Goal: Information Seeking & Learning: Learn about a topic

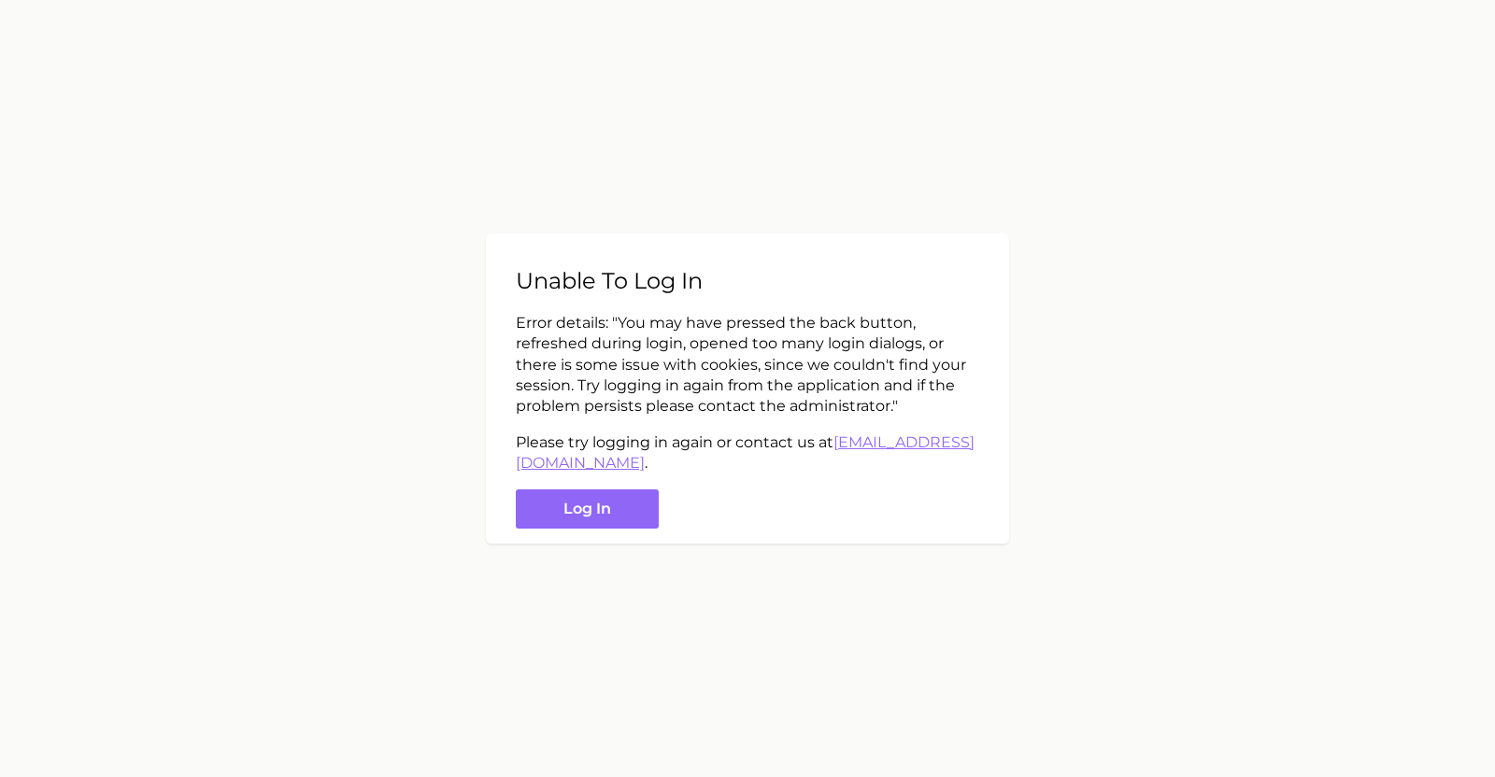
click at [647, 500] on button "Log in" at bounding box center [587, 509] width 143 height 40
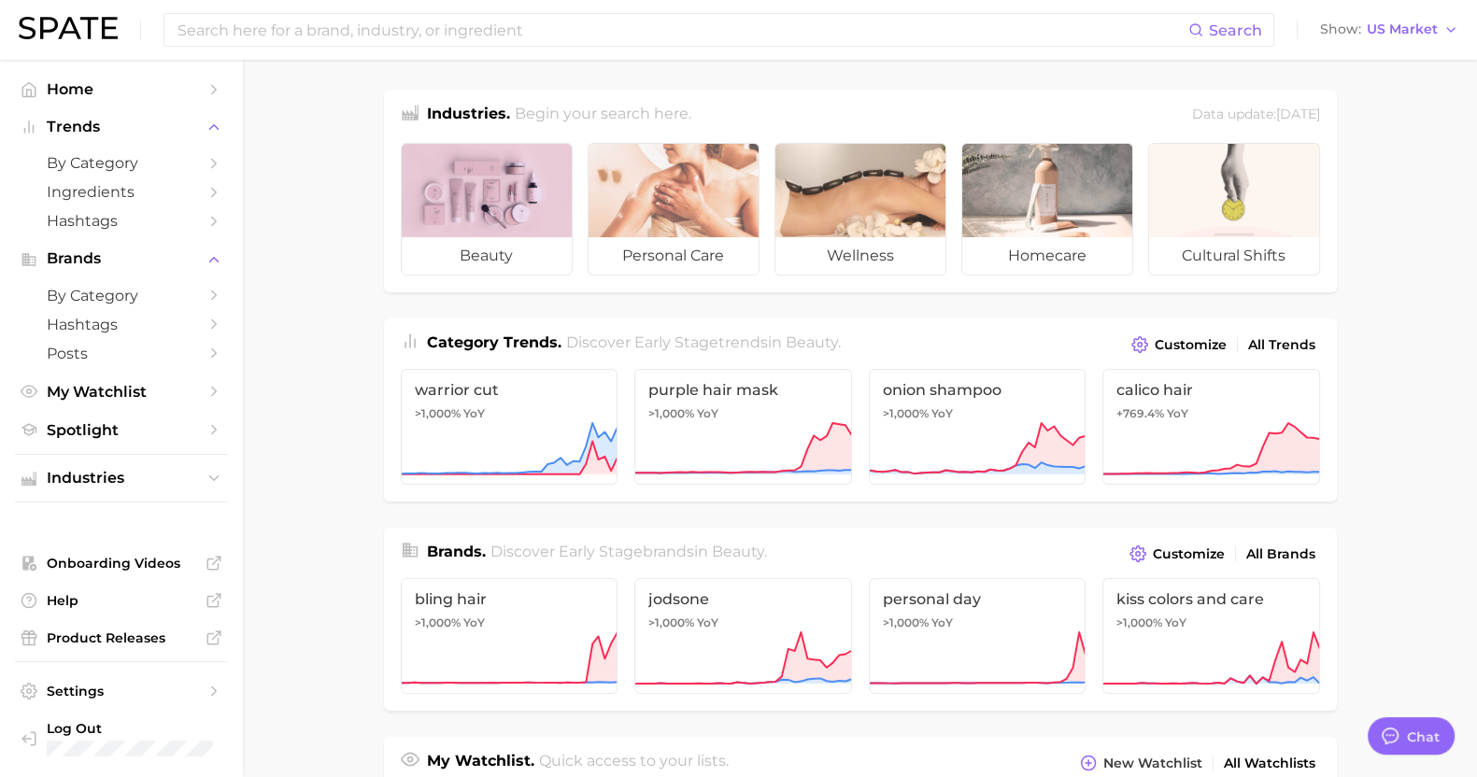
click at [457, 199] on div at bounding box center [487, 190] width 170 height 93
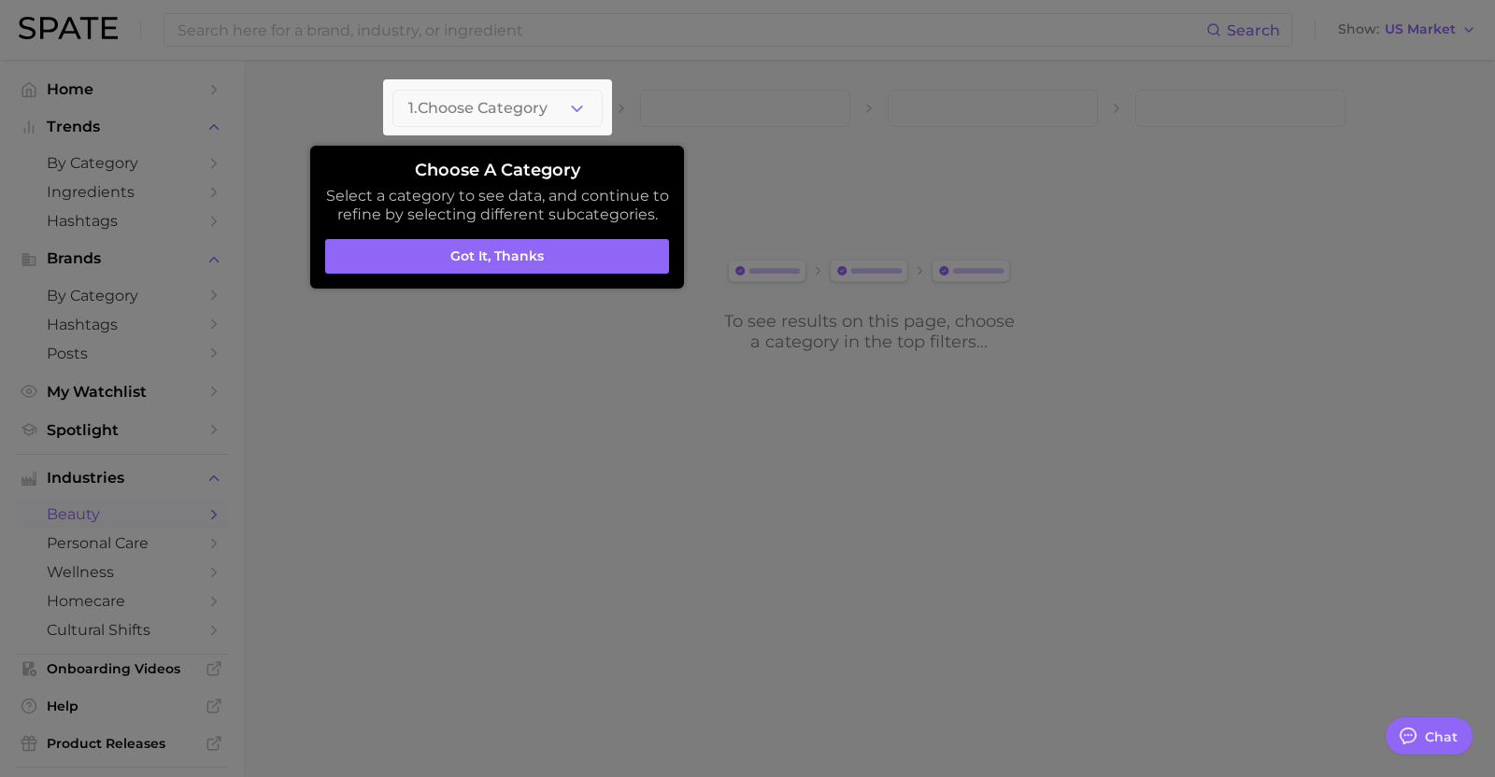
click at [545, 277] on aside "Choose a category Select a category to see data, and continue to refine by sele…" at bounding box center [497, 217] width 374 height 143
click at [542, 263] on button "Got it, thanks" at bounding box center [497, 256] width 344 height 35
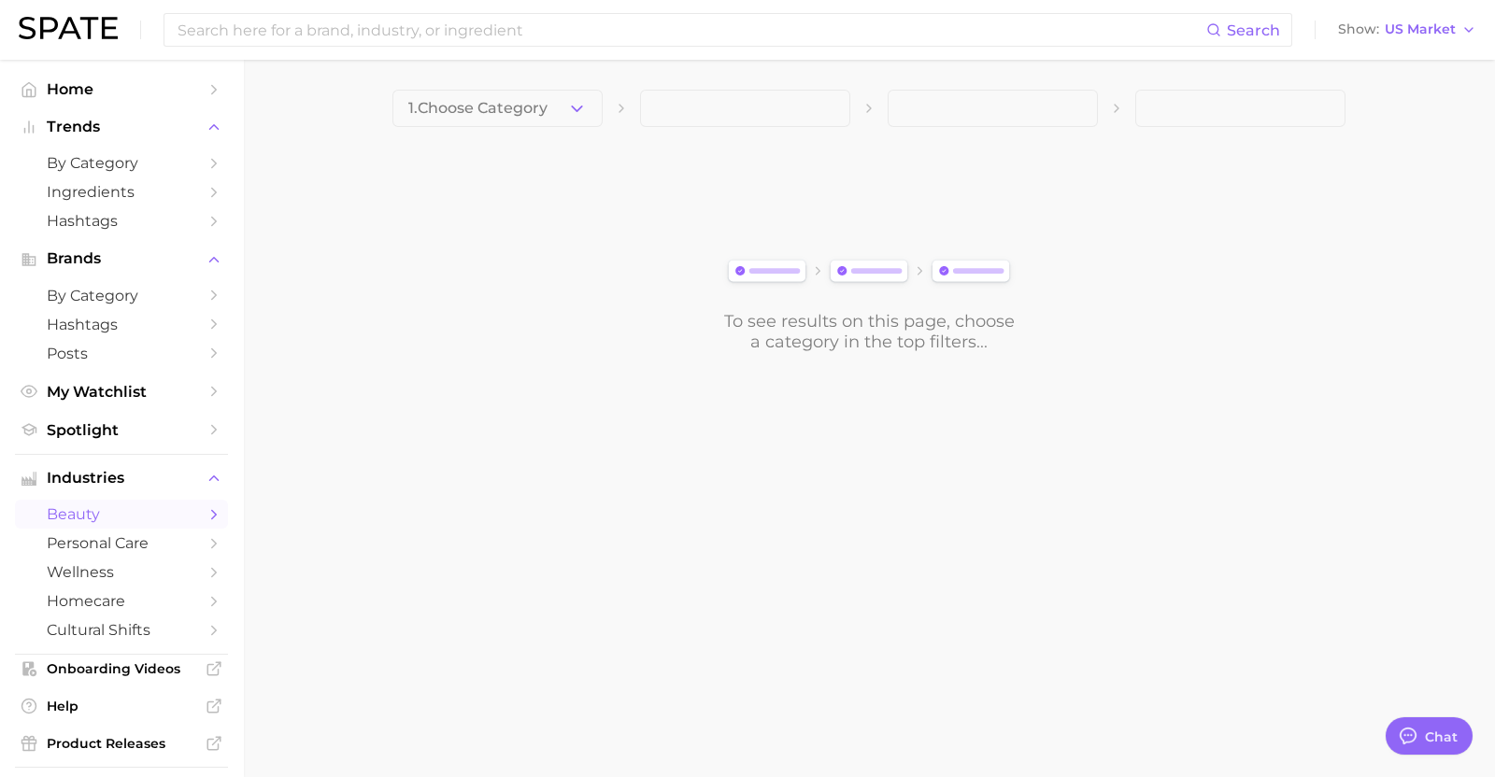
click at [540, 94] on button "1. Choose Category" at bounding box center [497, 108] width 210 height 37
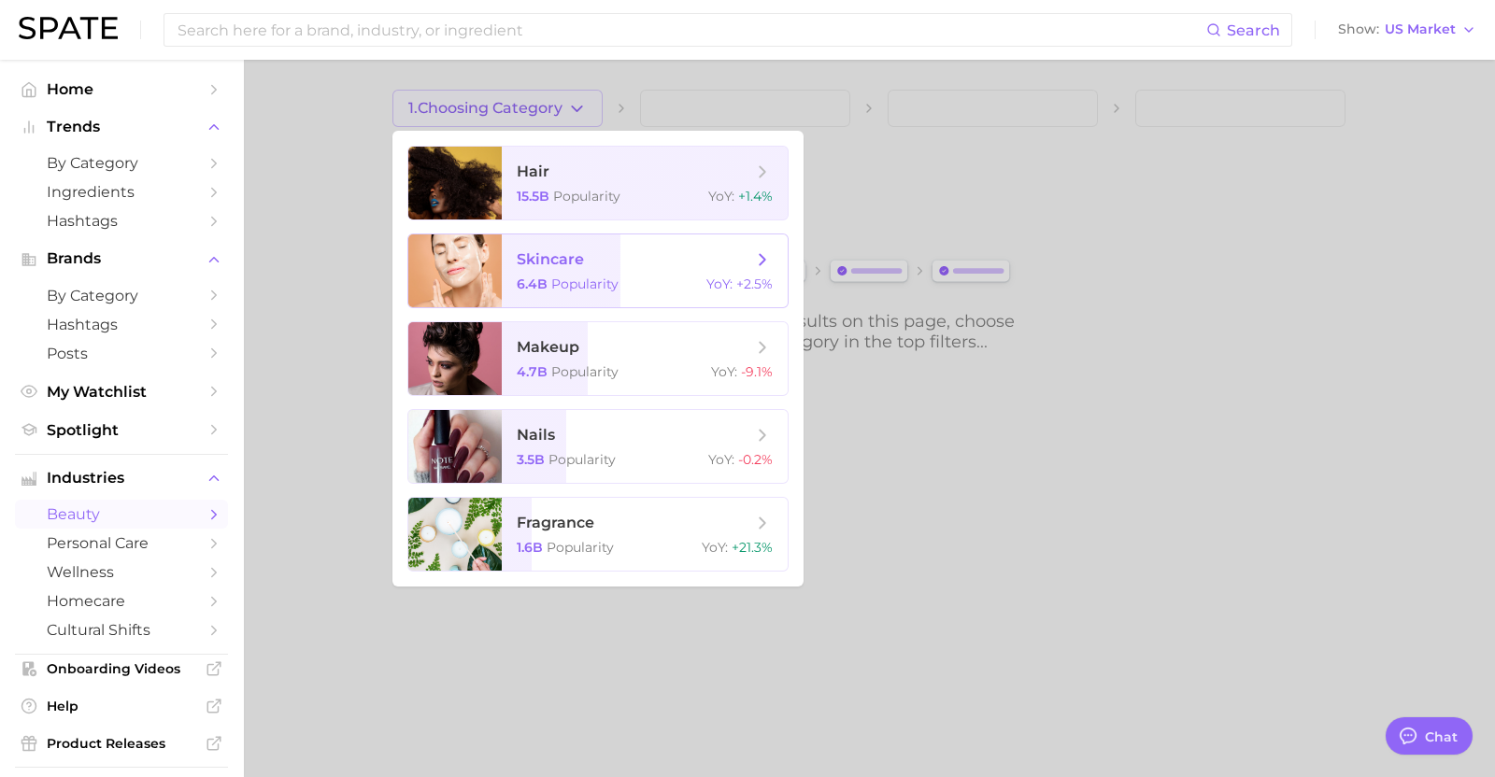
click at [650, 255] on span "skincare" at bounding box center [634, 259] width 235 height 21
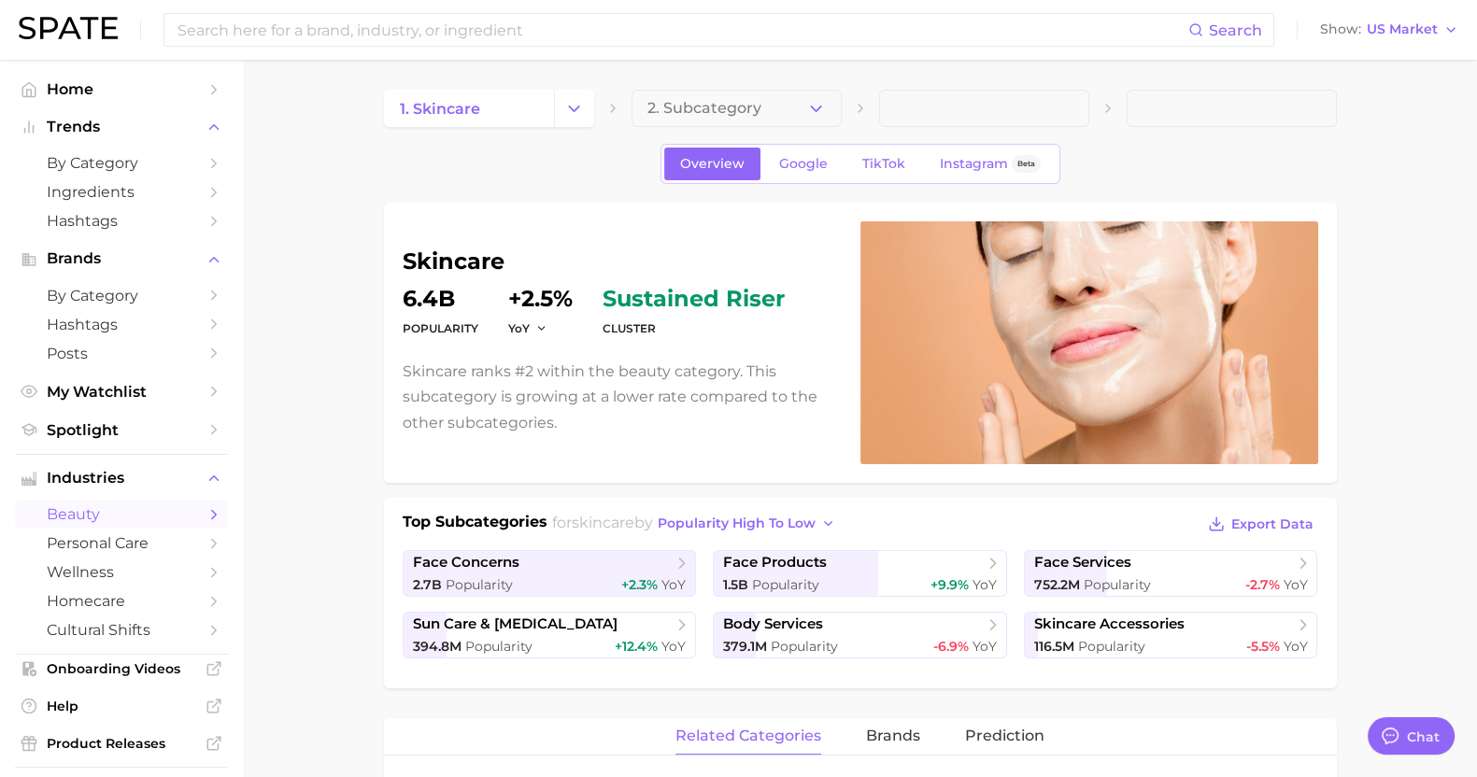
click at [752, 109] on span "2. Subcategory" at bounding box center [704, 108] width 114 height 17
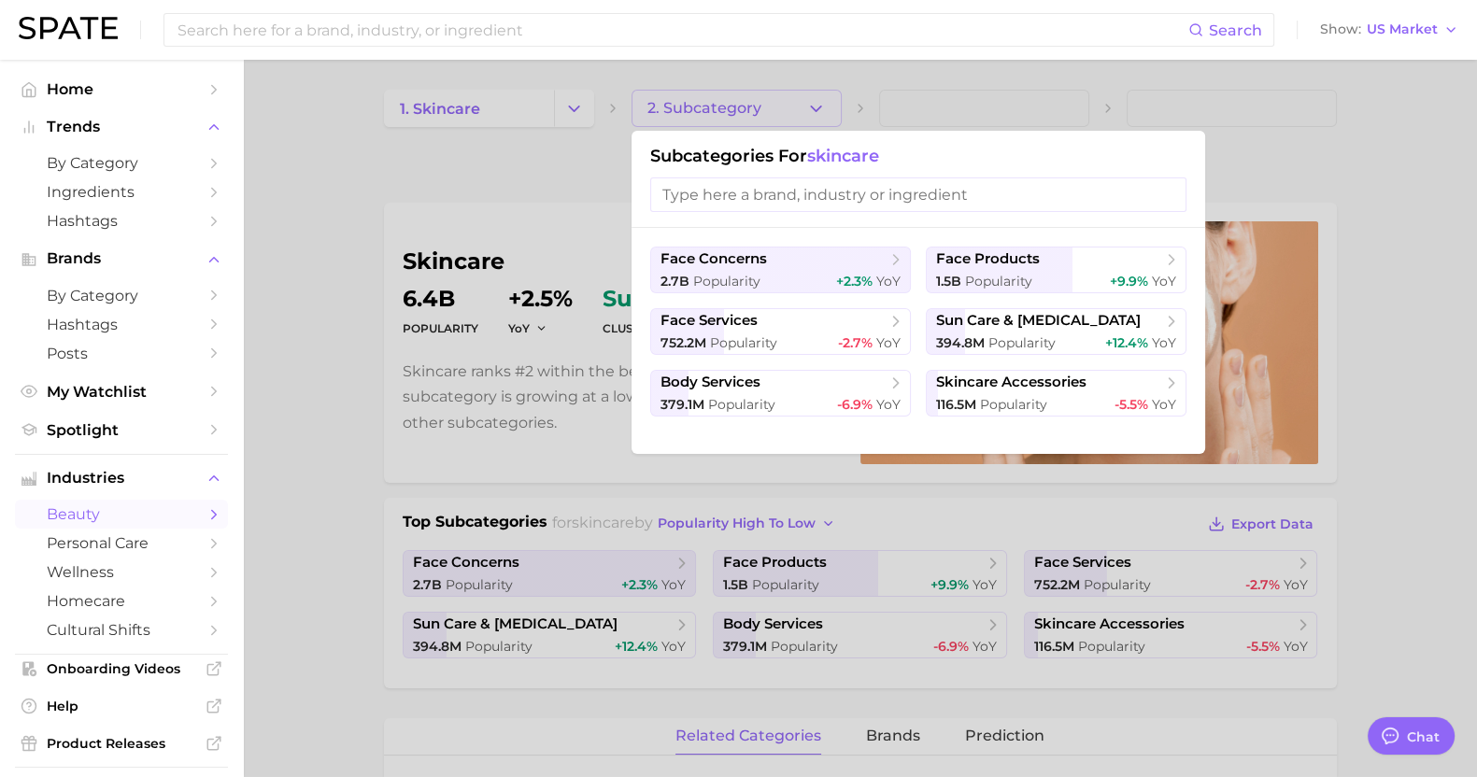
click at [1383, 174] on div at bounding box center [738, 388] width 1477 height 777
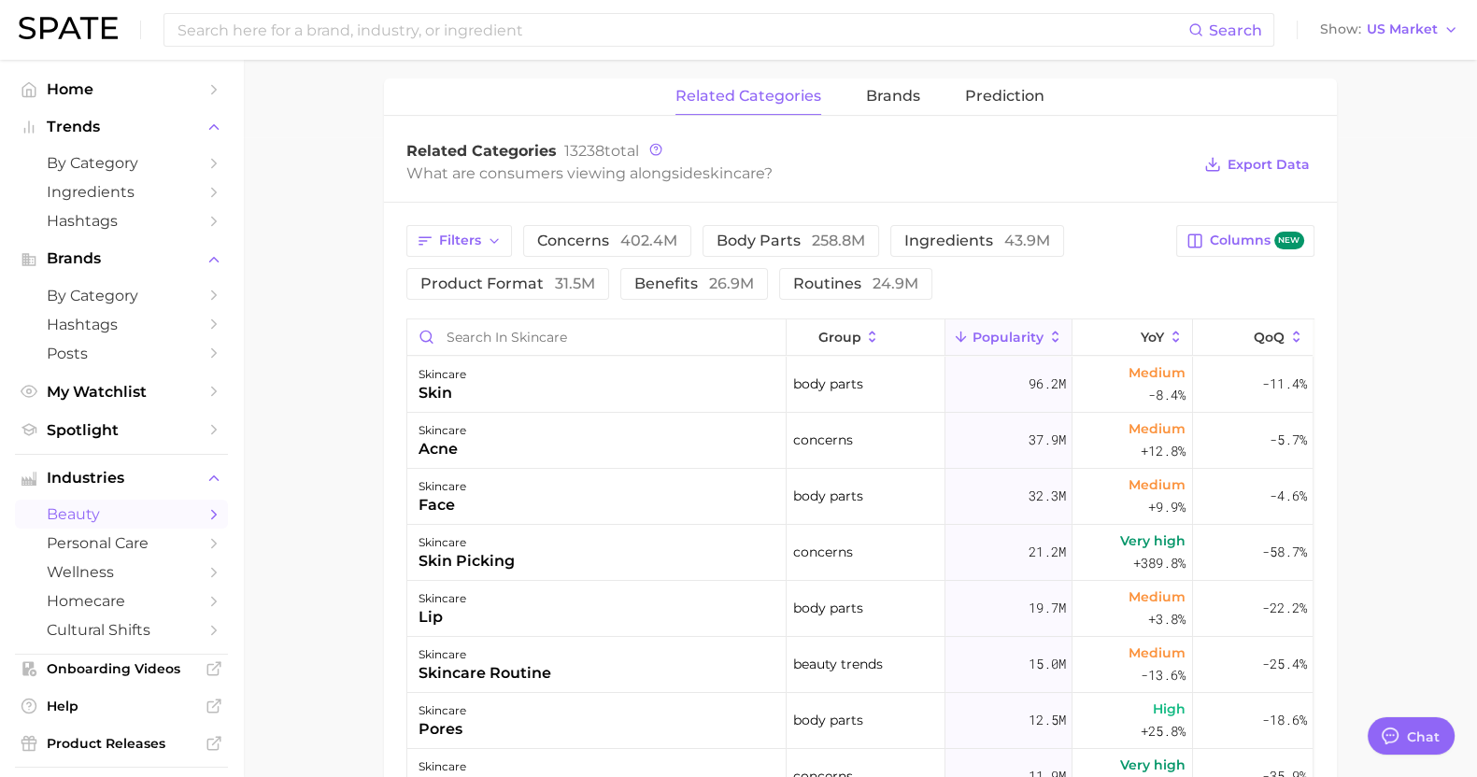
scroll to position [604, 0]
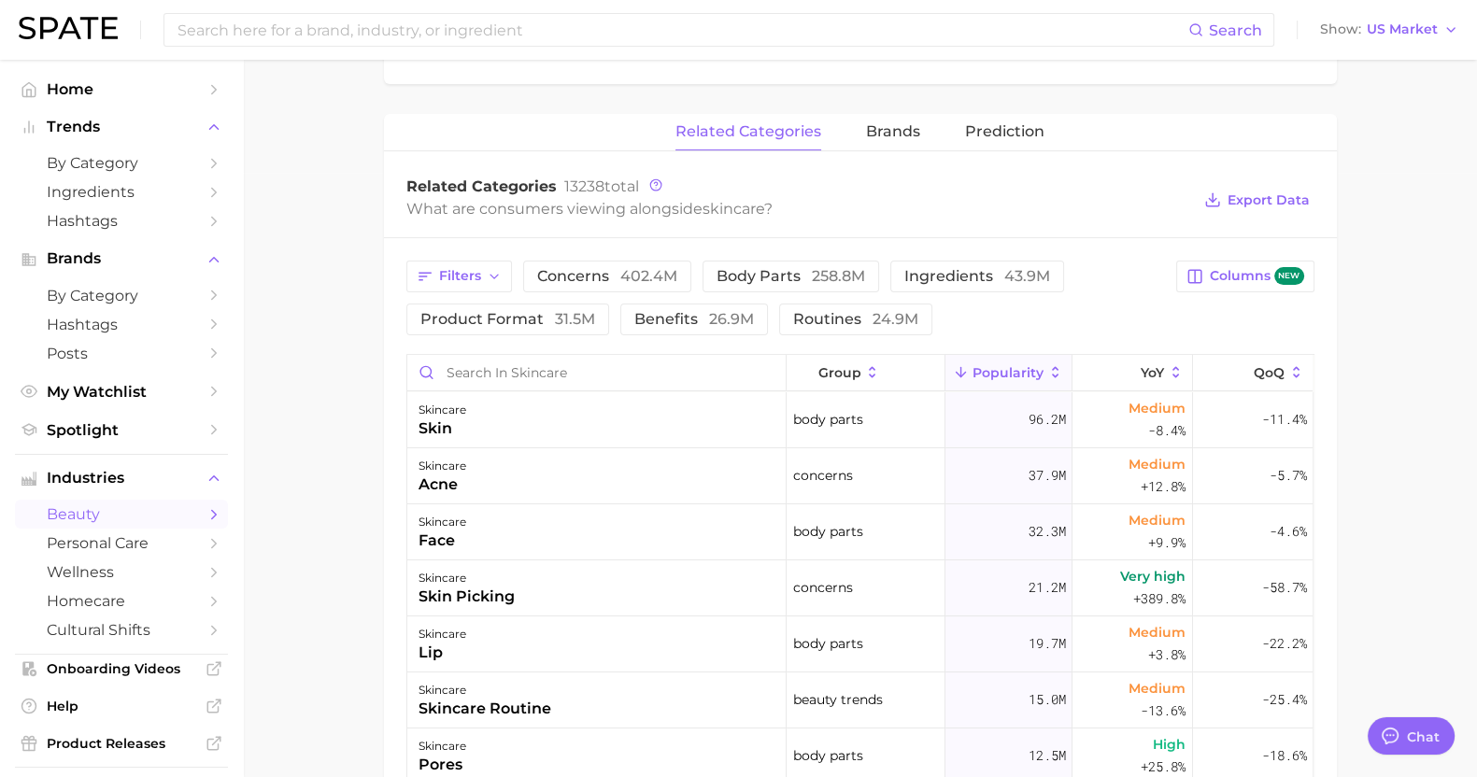
click at [620, 255] on div "Filters concerns 402.4m body parts 258.8m ingredients 43.9m product format 31.5…" at bounding box center [860, 695] width 953 height 915
click at [609, 274] on span "concerns 402.4m" at bounding box center [607, 276] width 140 height 15
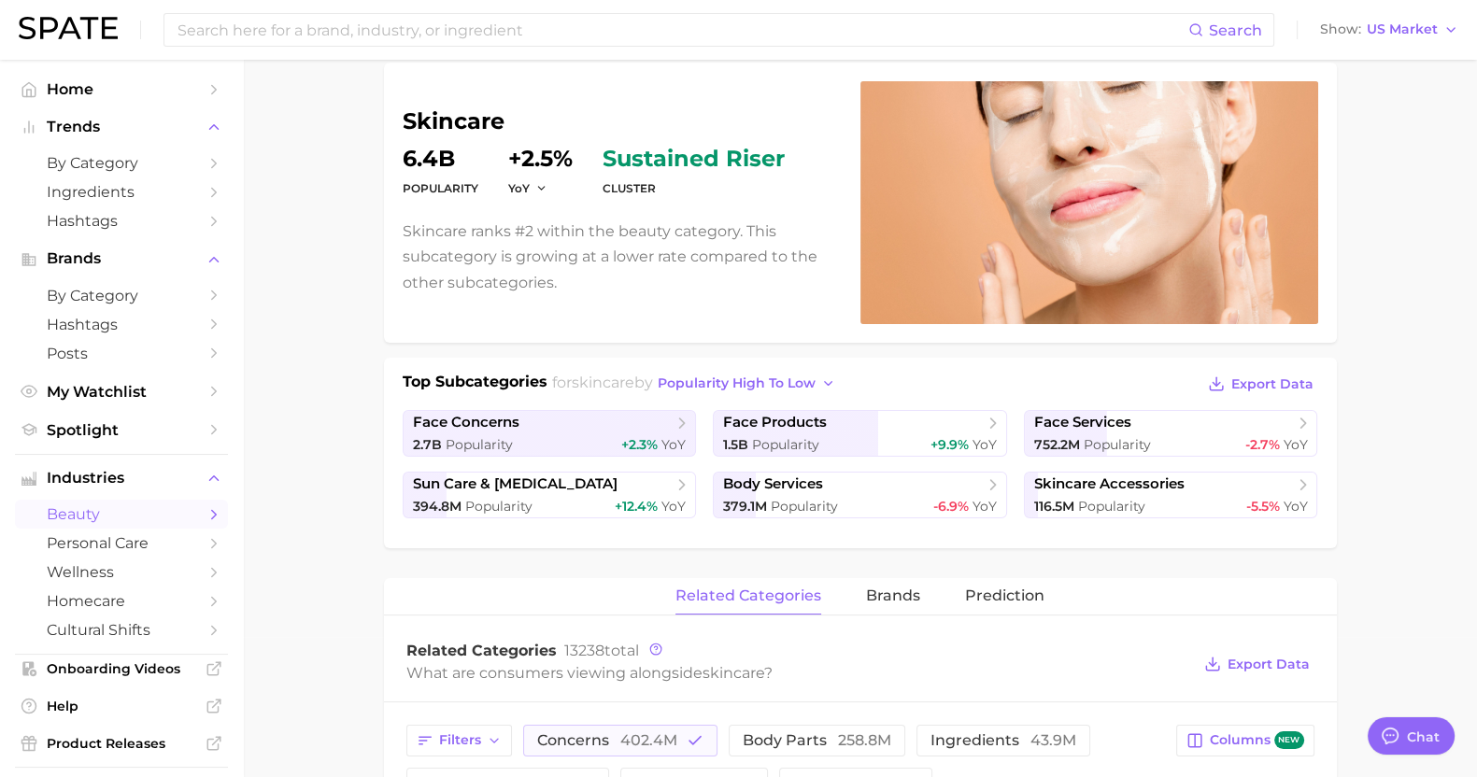
scroll to position [0, 0]
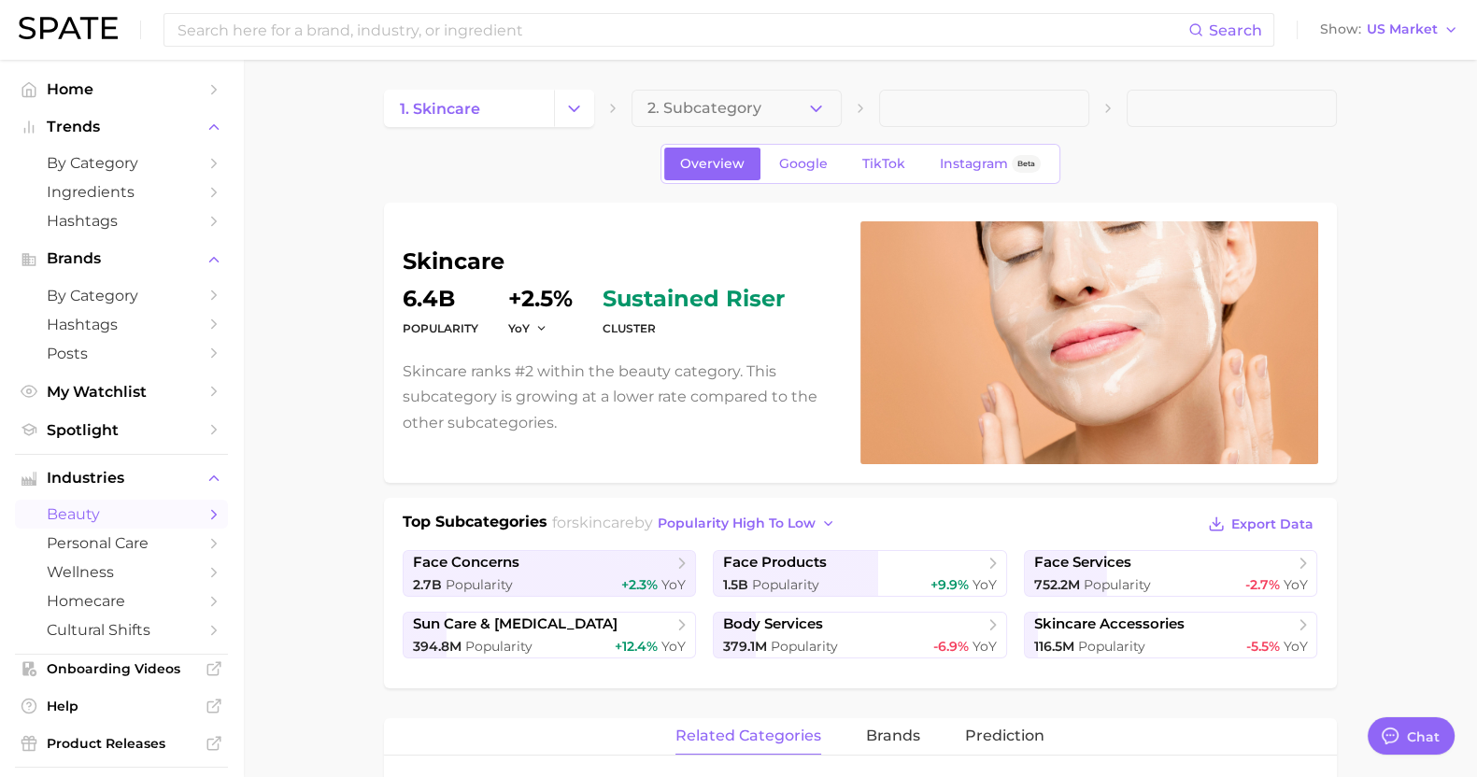
click at [697, 109] on span "2. Subcategory" at bounding box center [704, 108] width 114 height 17
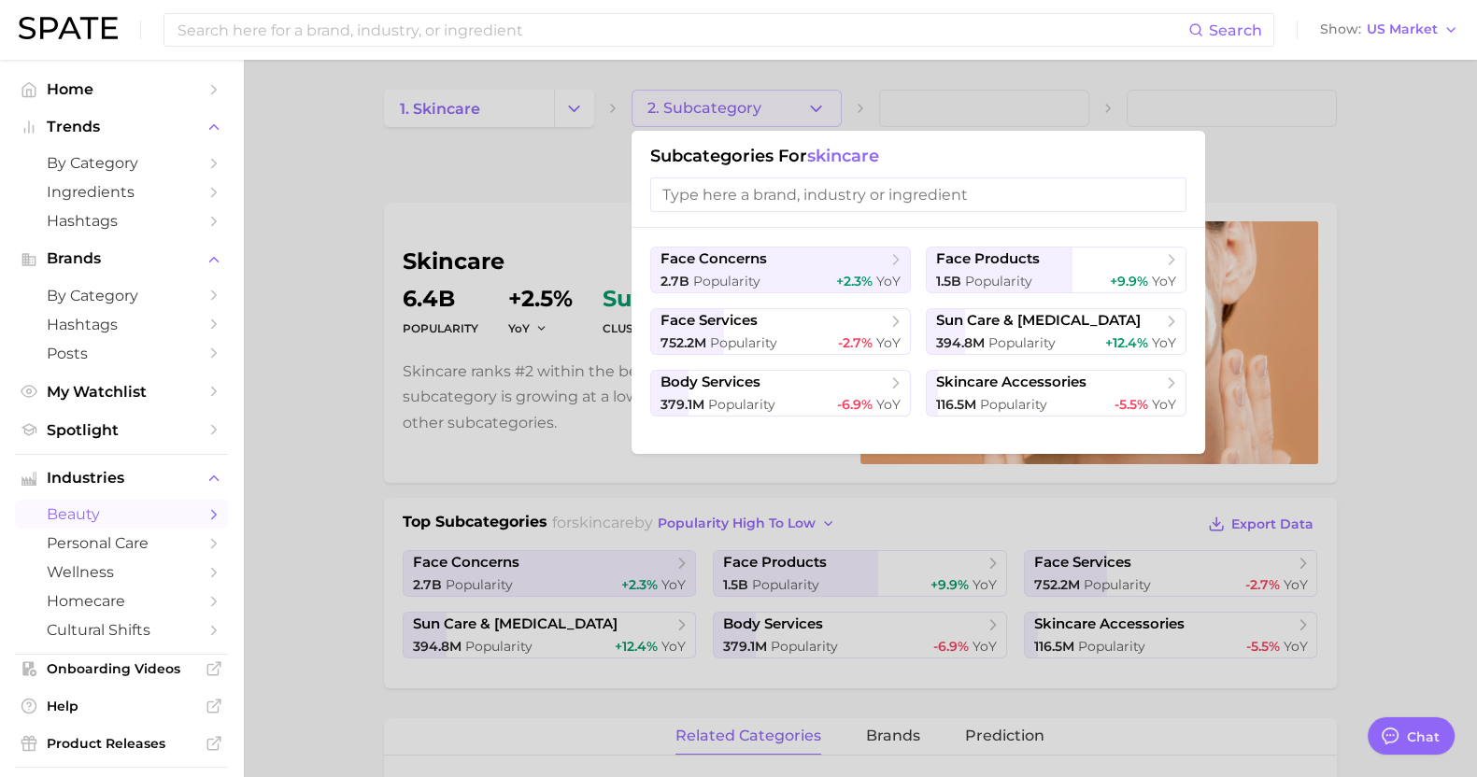
click at [469, 155] on div at bounding box center [738, 388] width 1477 height 777
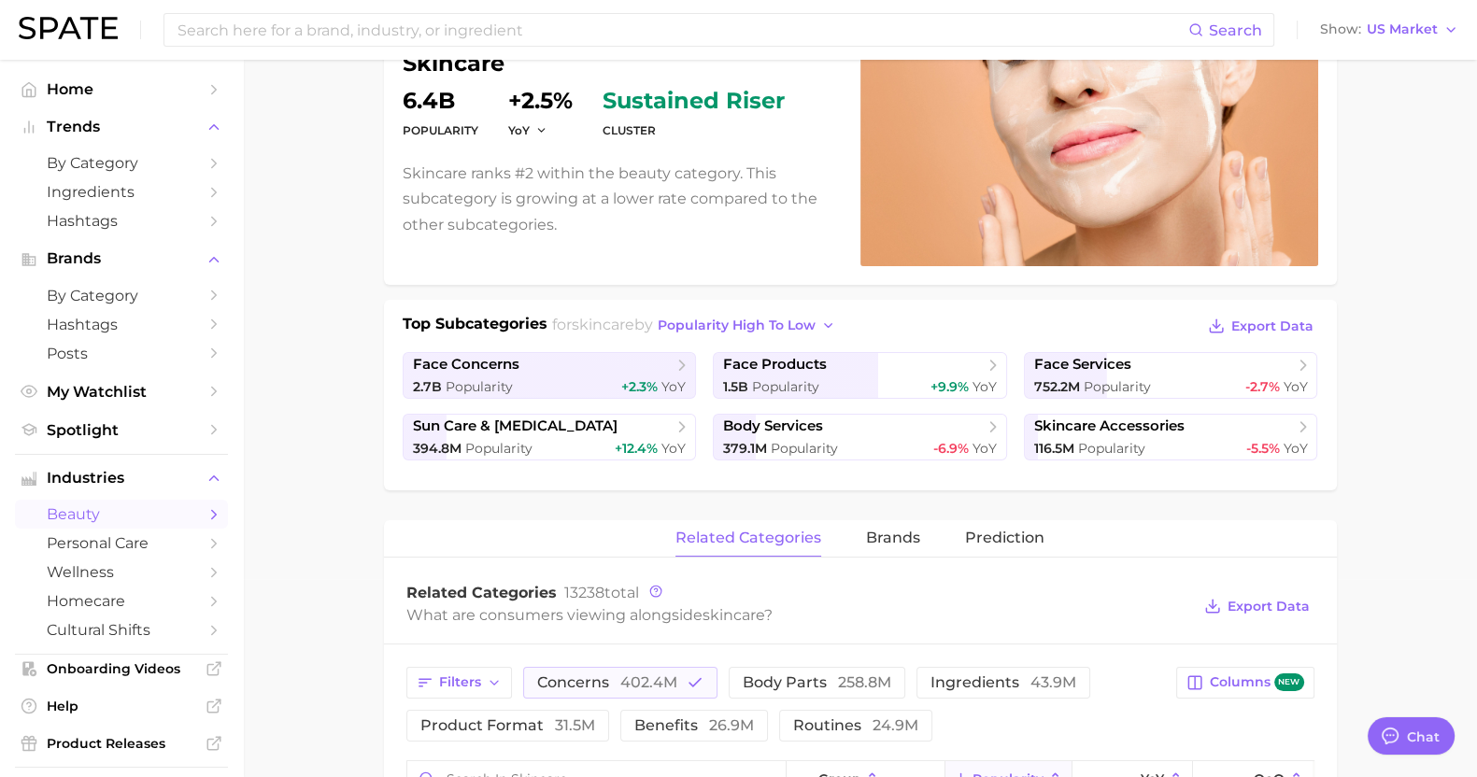
scroll to position [233, 0]
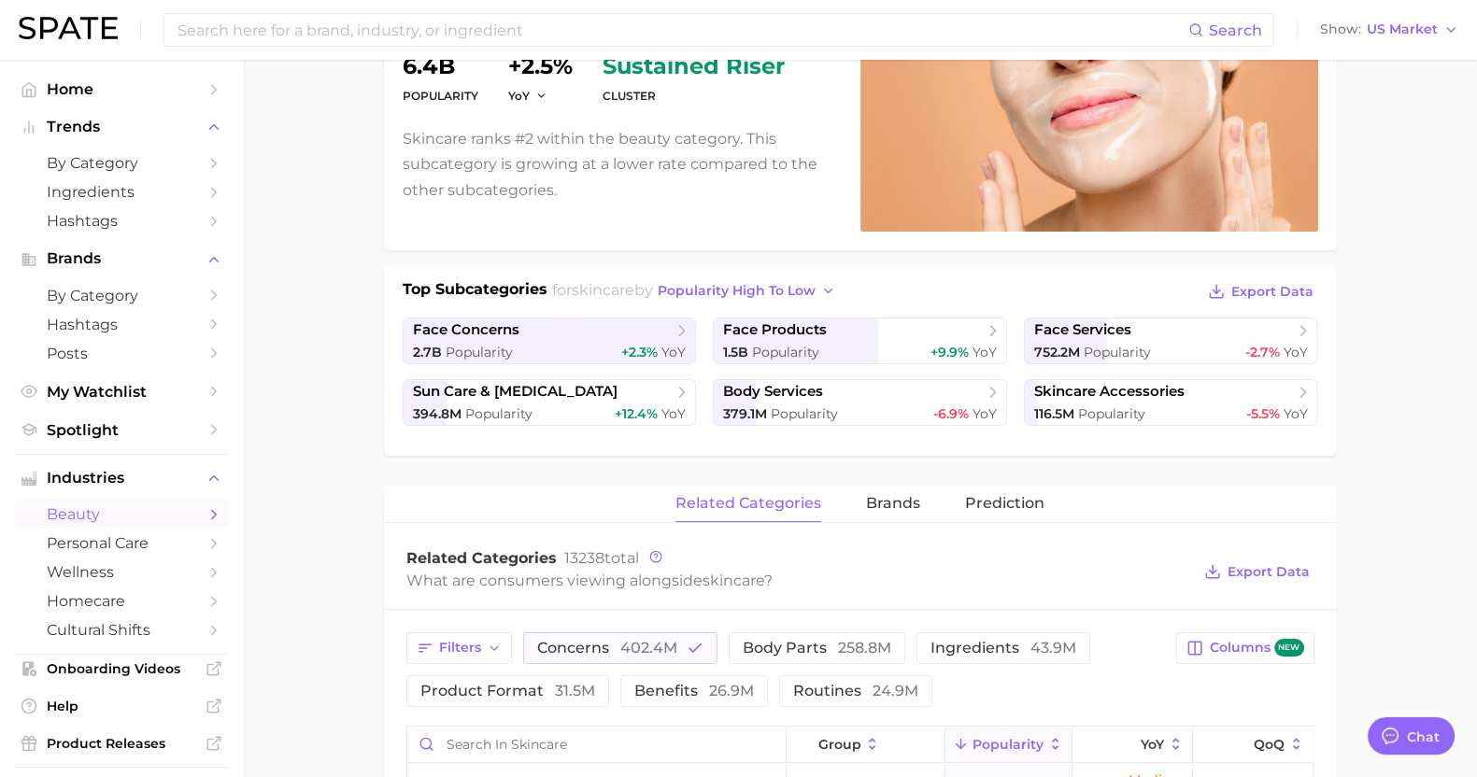
click at [784, 287] on span "popularity high to low" at bounding box center [737, 291] width 158 height 16
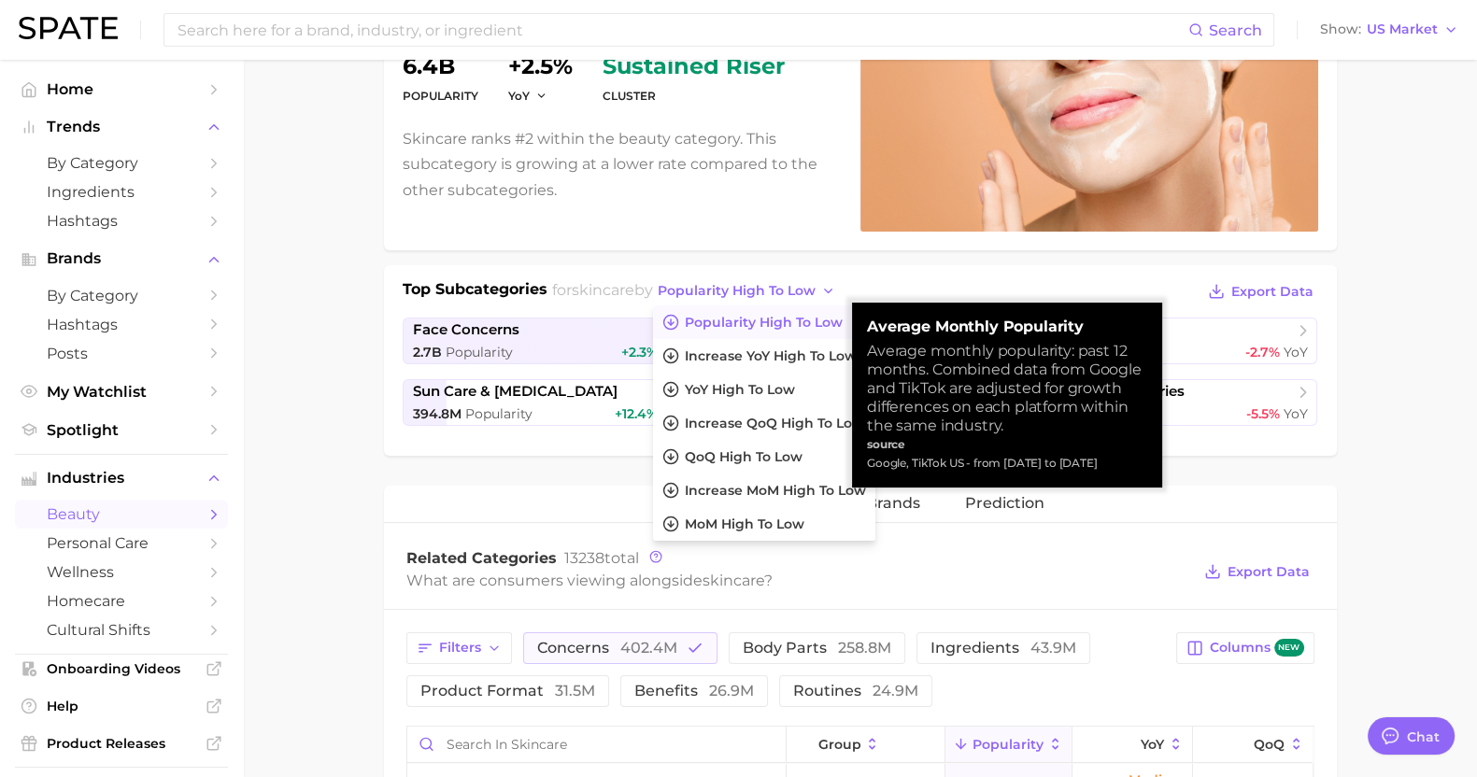
click at [793, 295] on span "popularity high to low" at bounding box center [737, 291] width 158 height 16
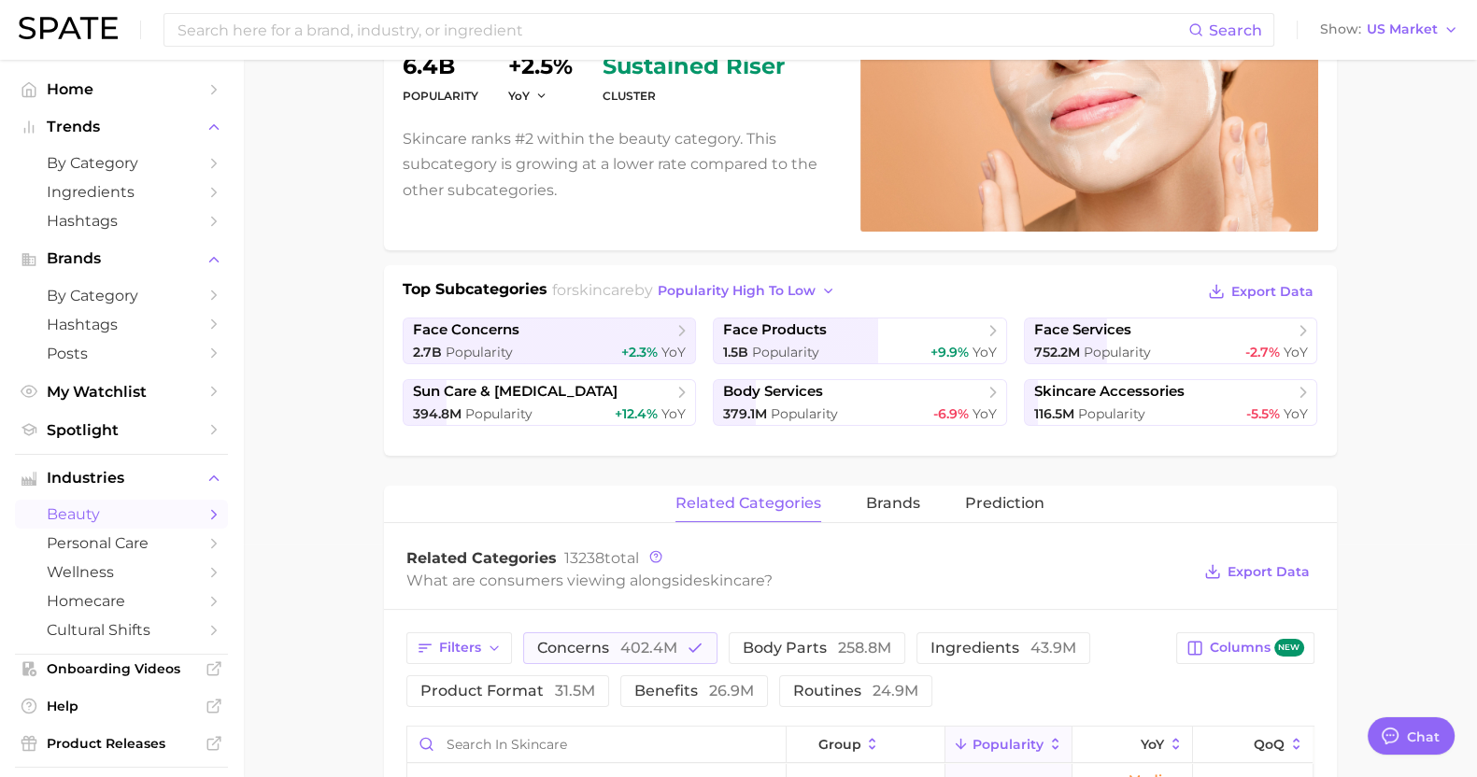
click at [1396, 441] on main "1. skincare 2. Subcategory Overview Google TikTok Instagram Beta skincare Popul…" at bounding box center [860, 723] width 1234 height 1792
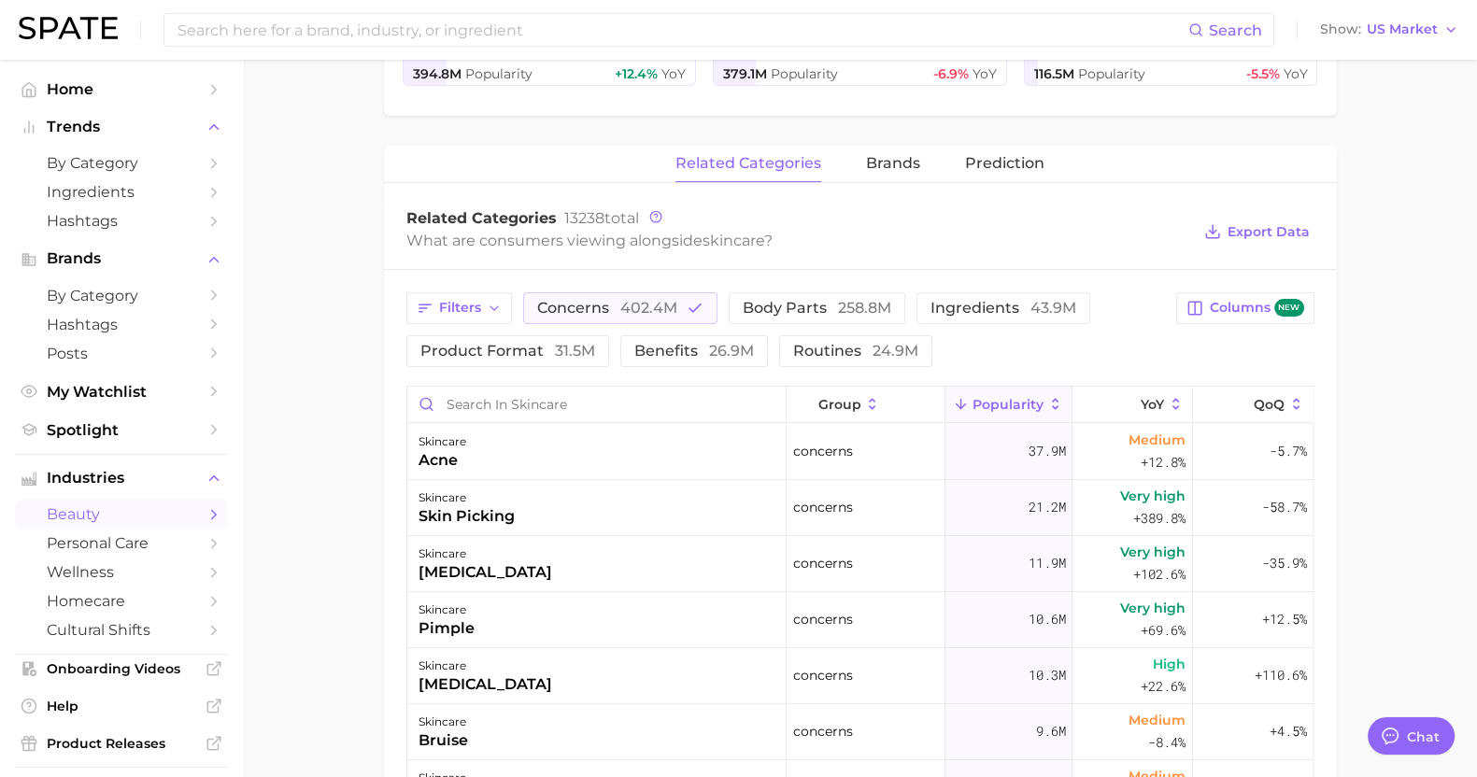
scroll to position [584, 0]
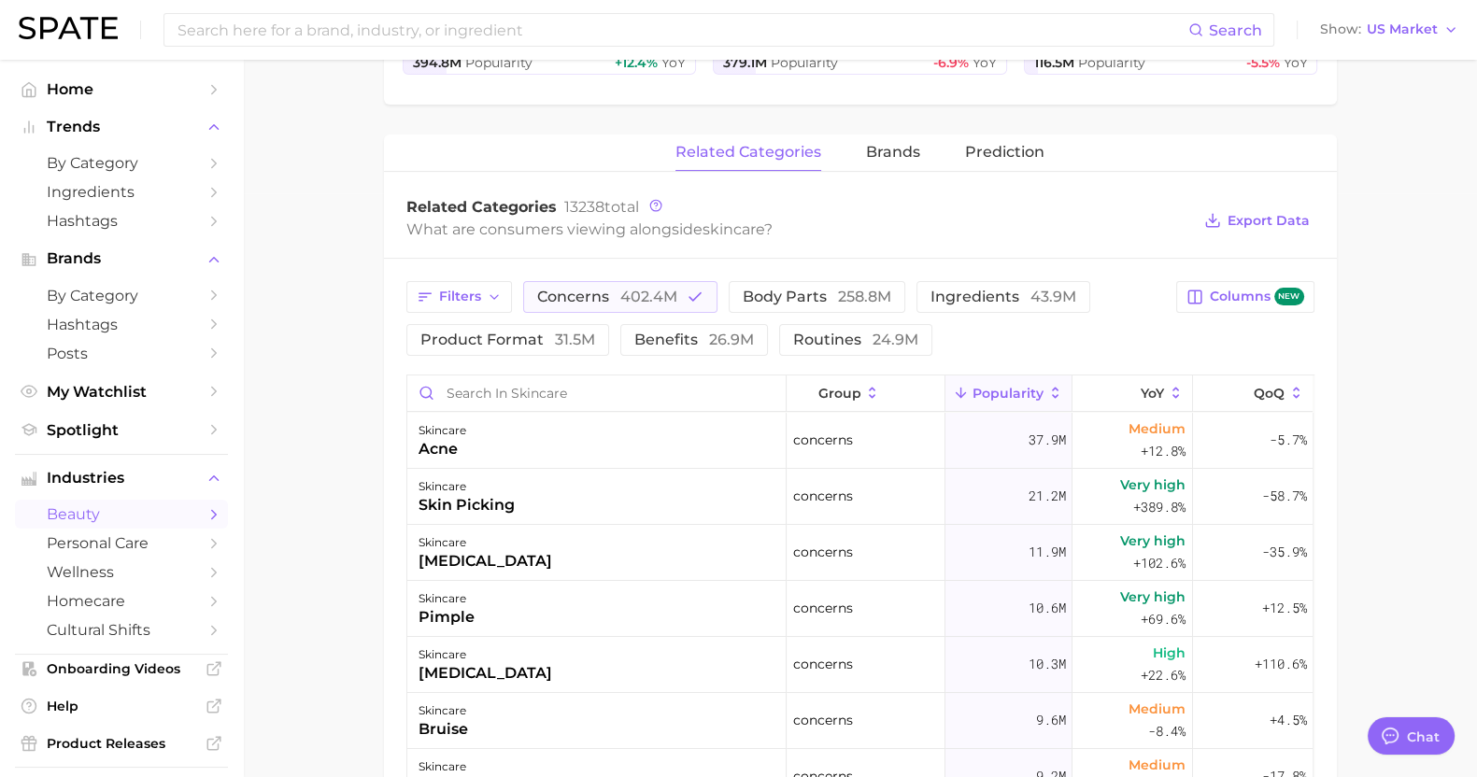
click at [1118, 398] on button "YoY" at bounding box center [1132, 393] width 120 height 36
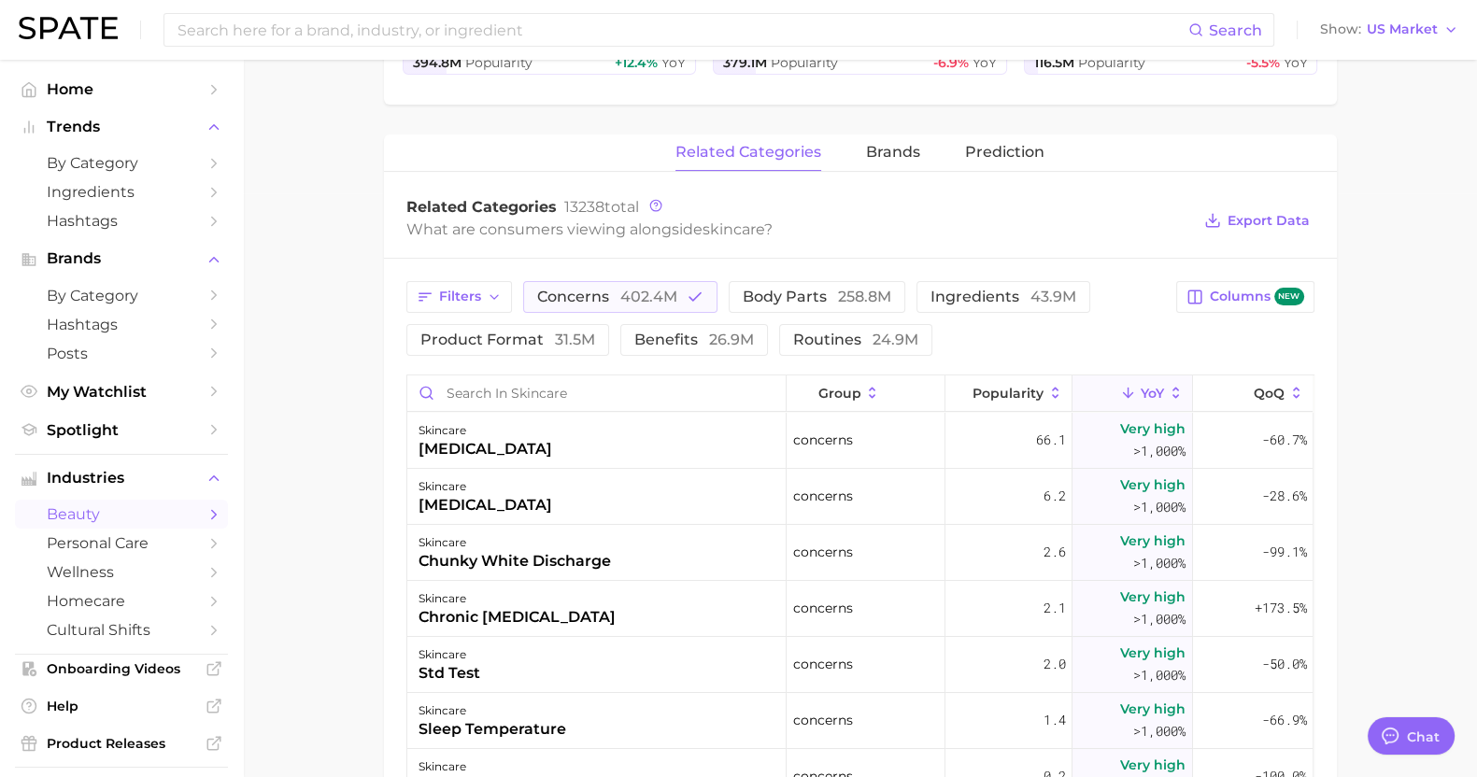
scroll to position [466, 0]
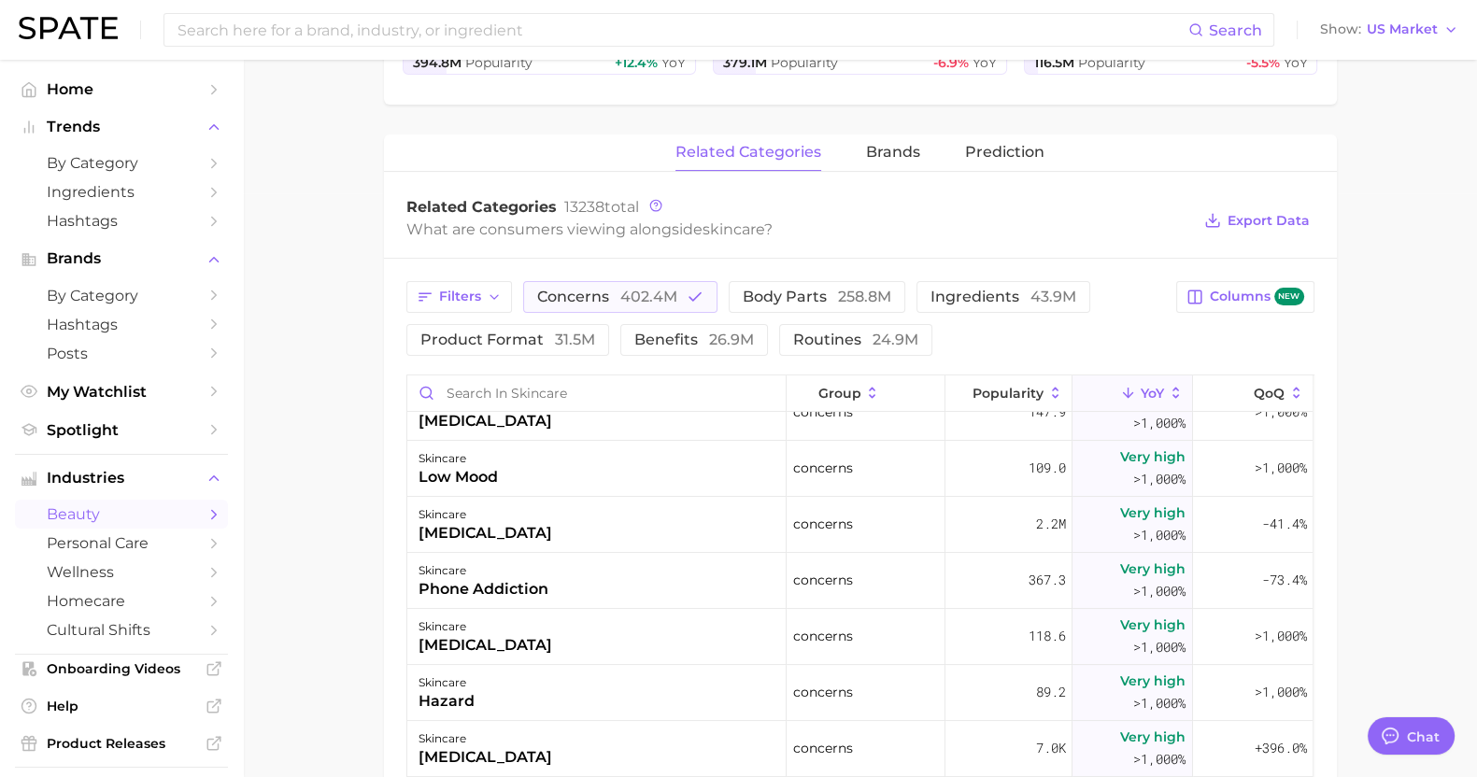
drag, startPoint x: 1124, startPoint y: 414, endPoint x: 1111, endPoint y: 413, distance: 13.1
drag, startPoint x: 1111, startPoint y: 413, endPoint x: 1058, endPoint y: 210, distance: 209.3
click at [1058, 210] on div "Related Categories 13238 total" at bounding box center [798, 207] width 785 height 19
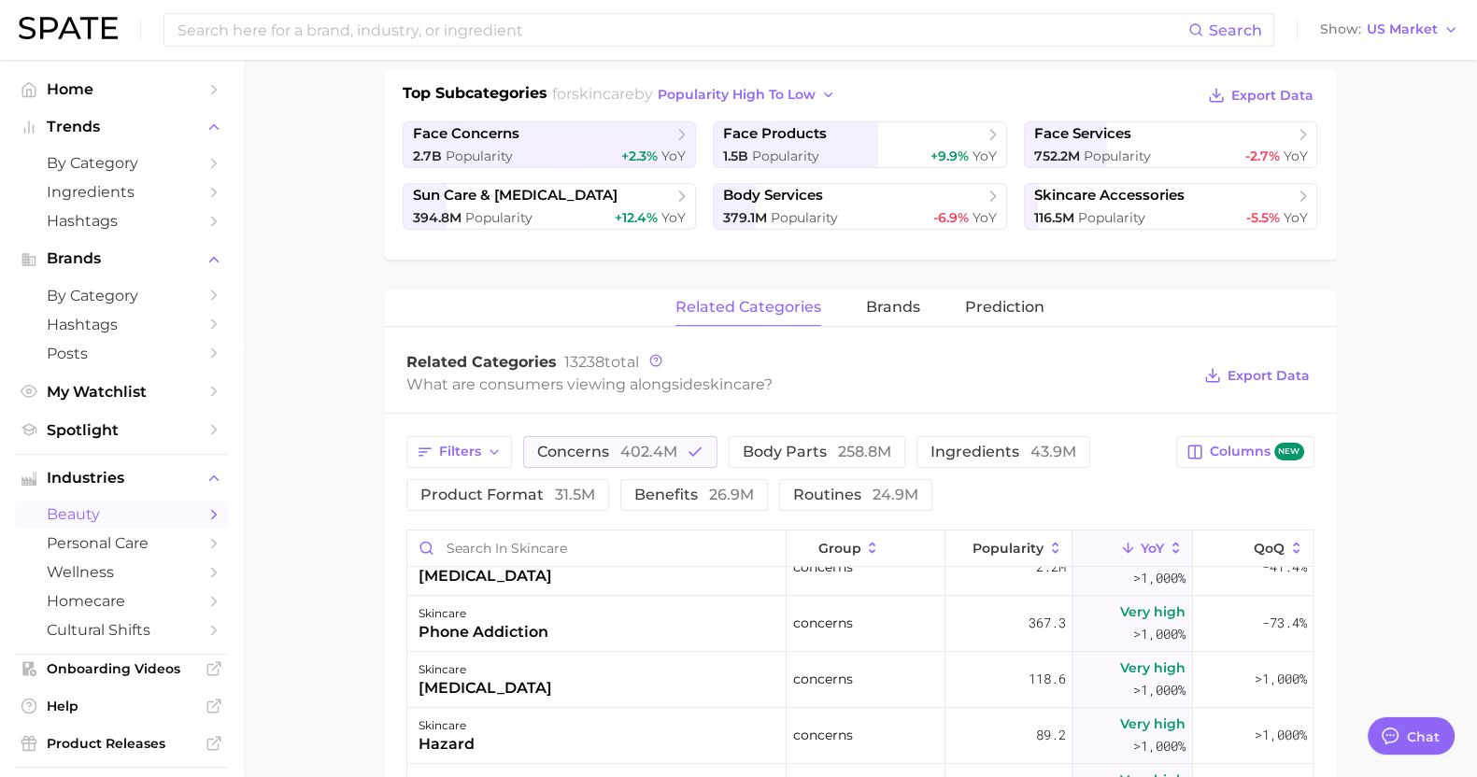
scroll to position [233, 0]
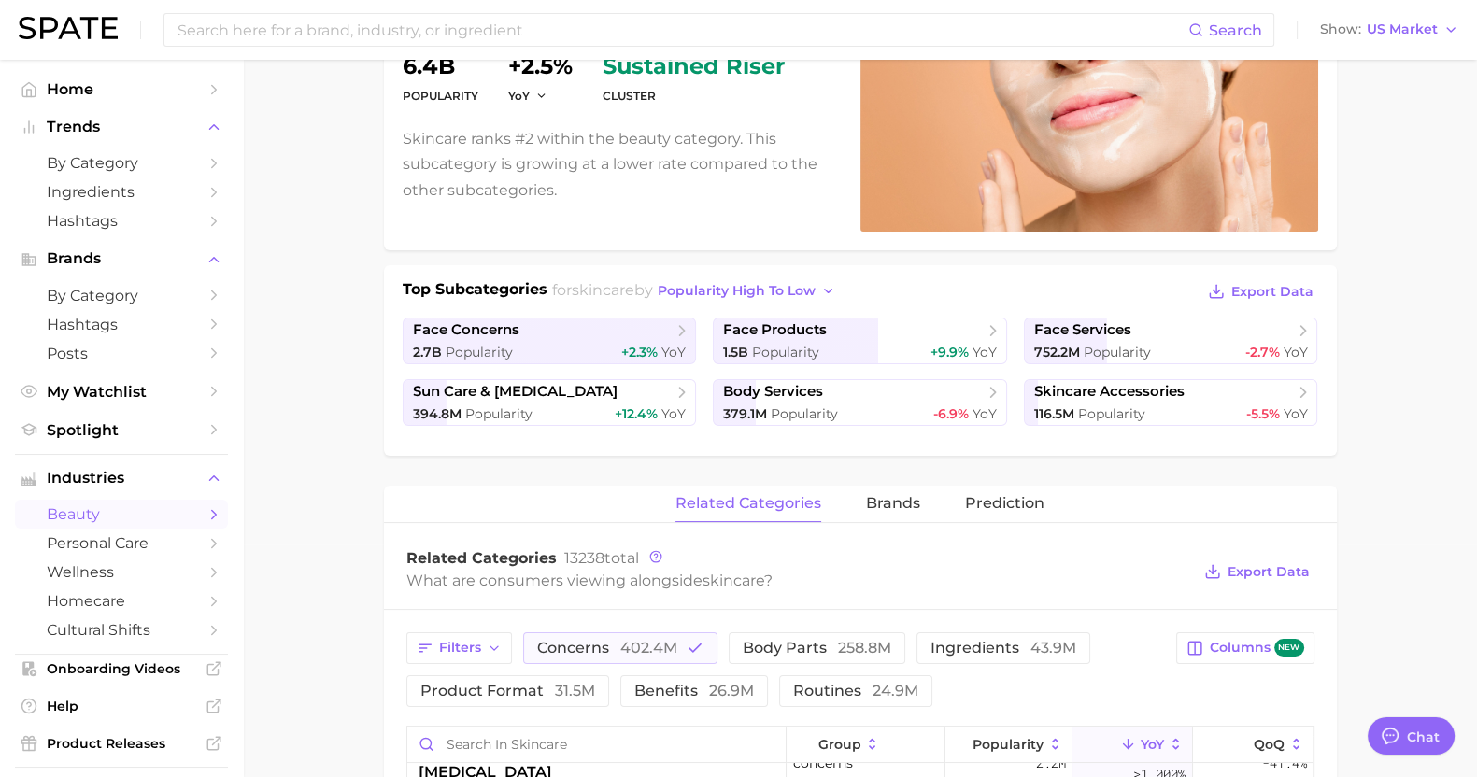
click at [909, 505] on span "brands" at bounding box center [893, 503] width 54 height 17
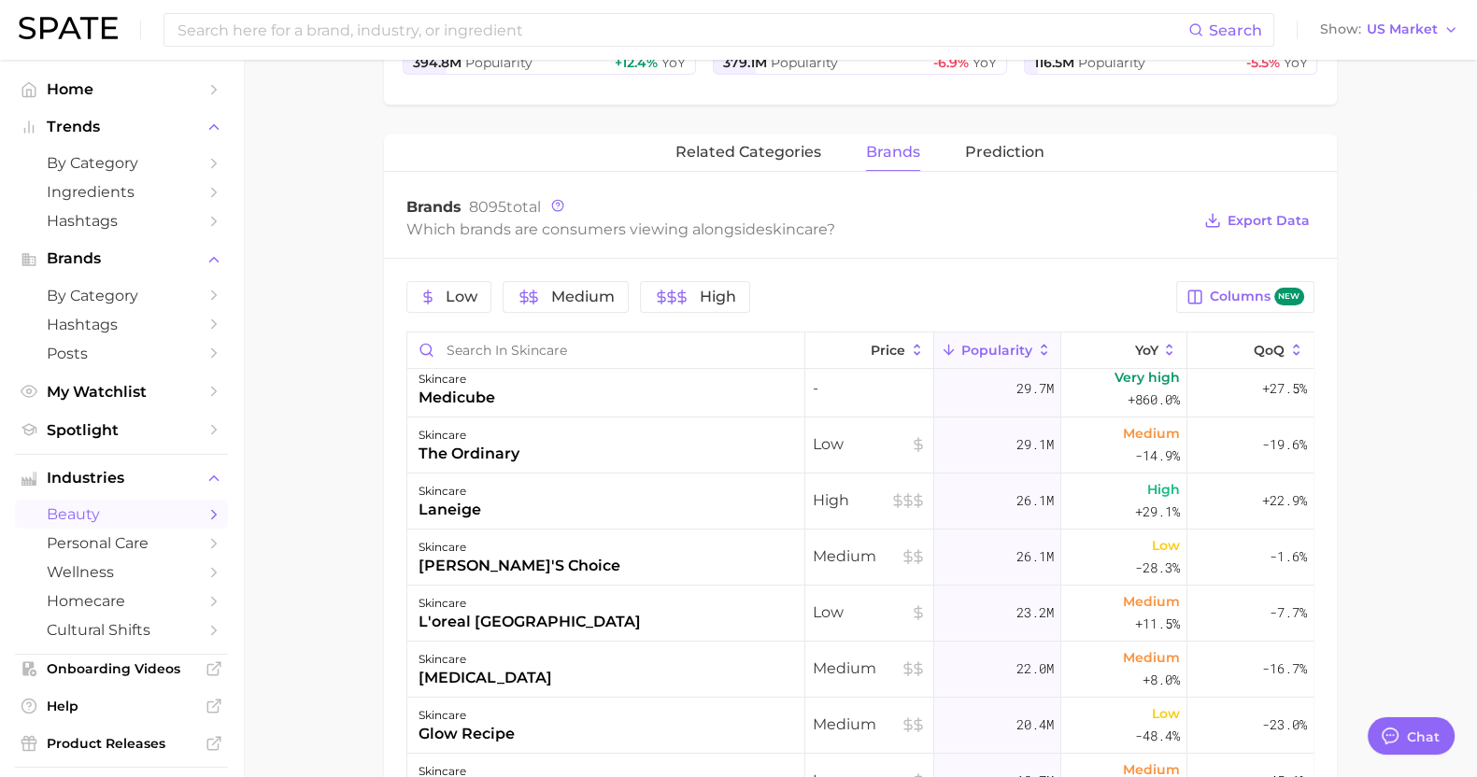
click at [610, 475] on div "skincare laneige" at bounding box center [606, 502] width 398 height 56
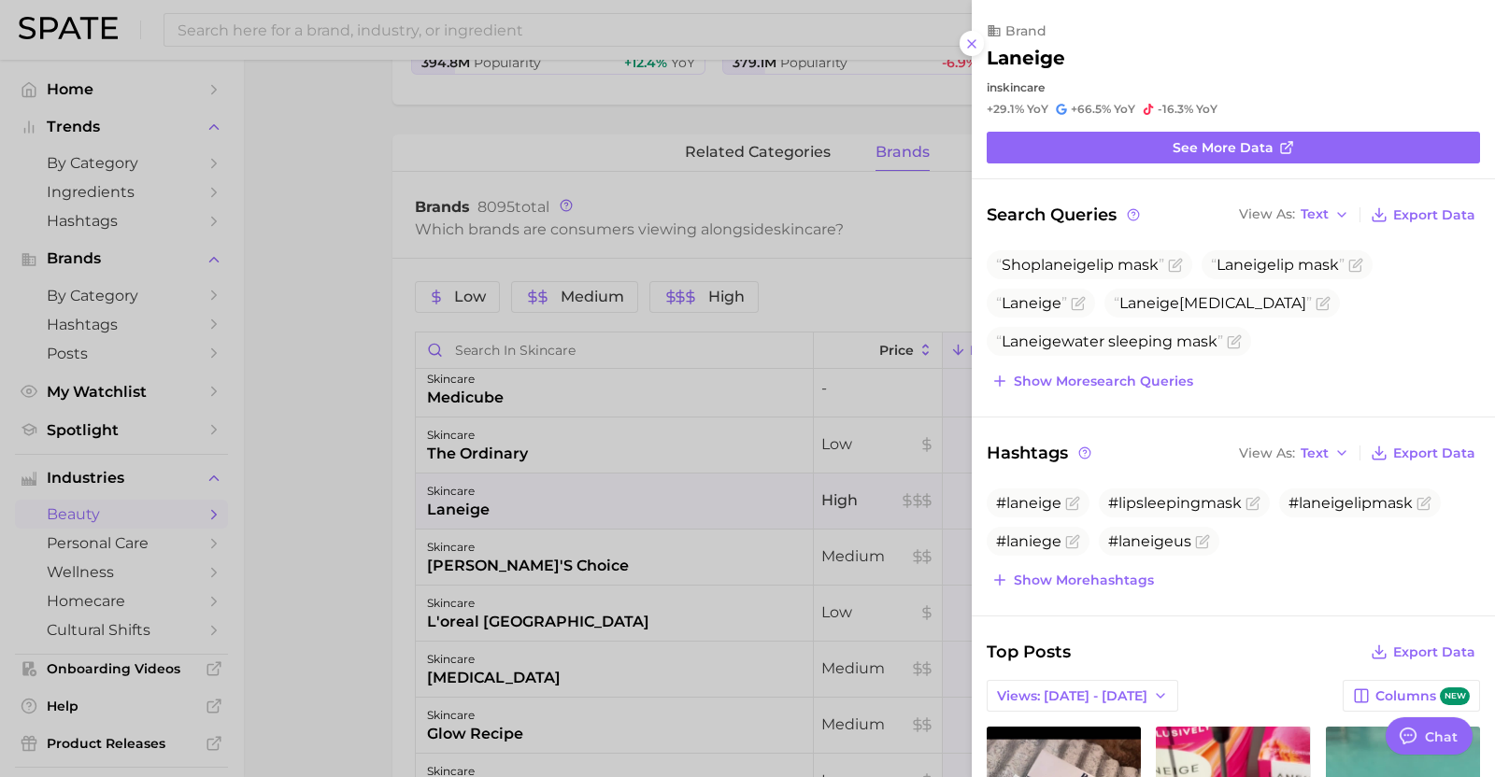
scroll to position [0, 0]
click at [1228, 140] on span "See more data" at bounding box center [1222, 148] width 101 height 16
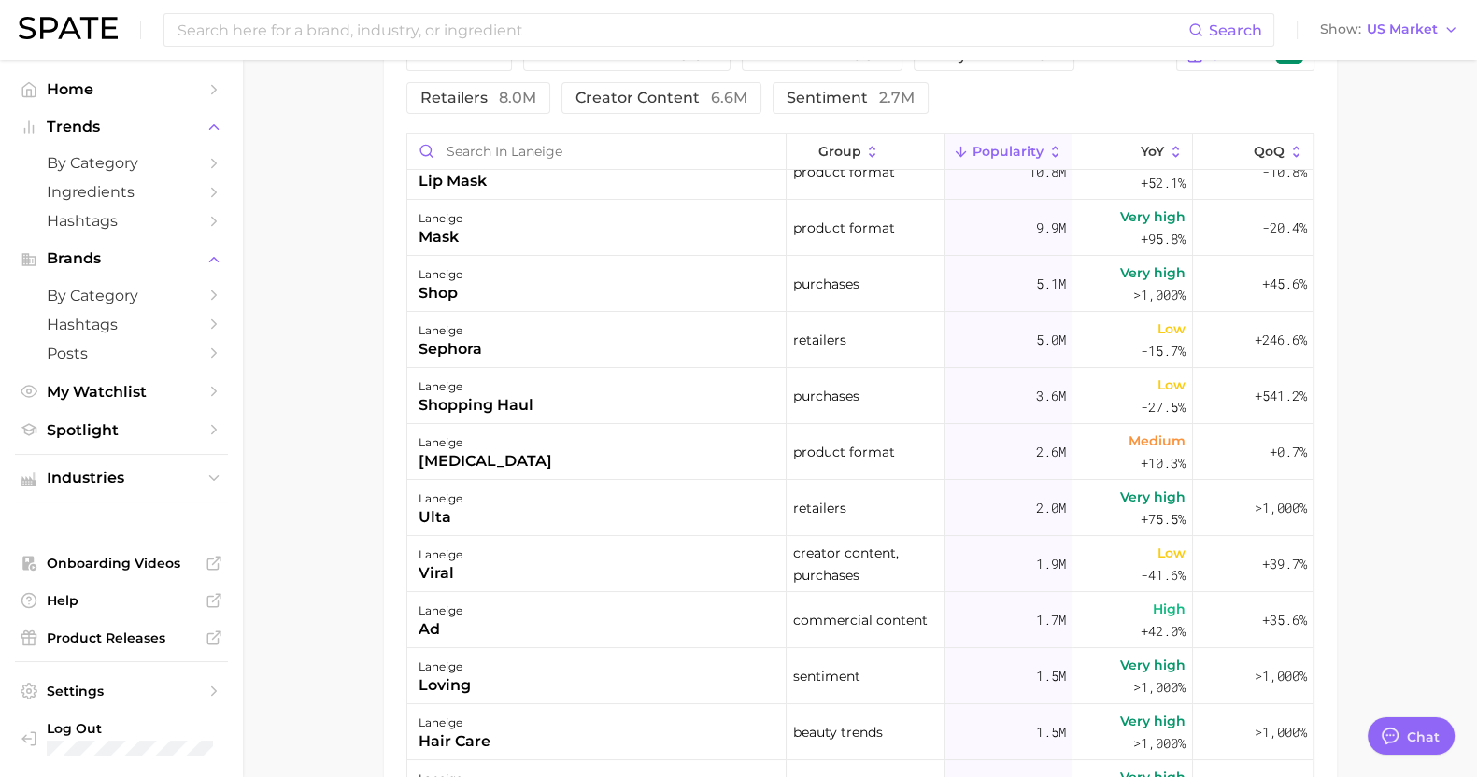
scroll to position [116, 0]
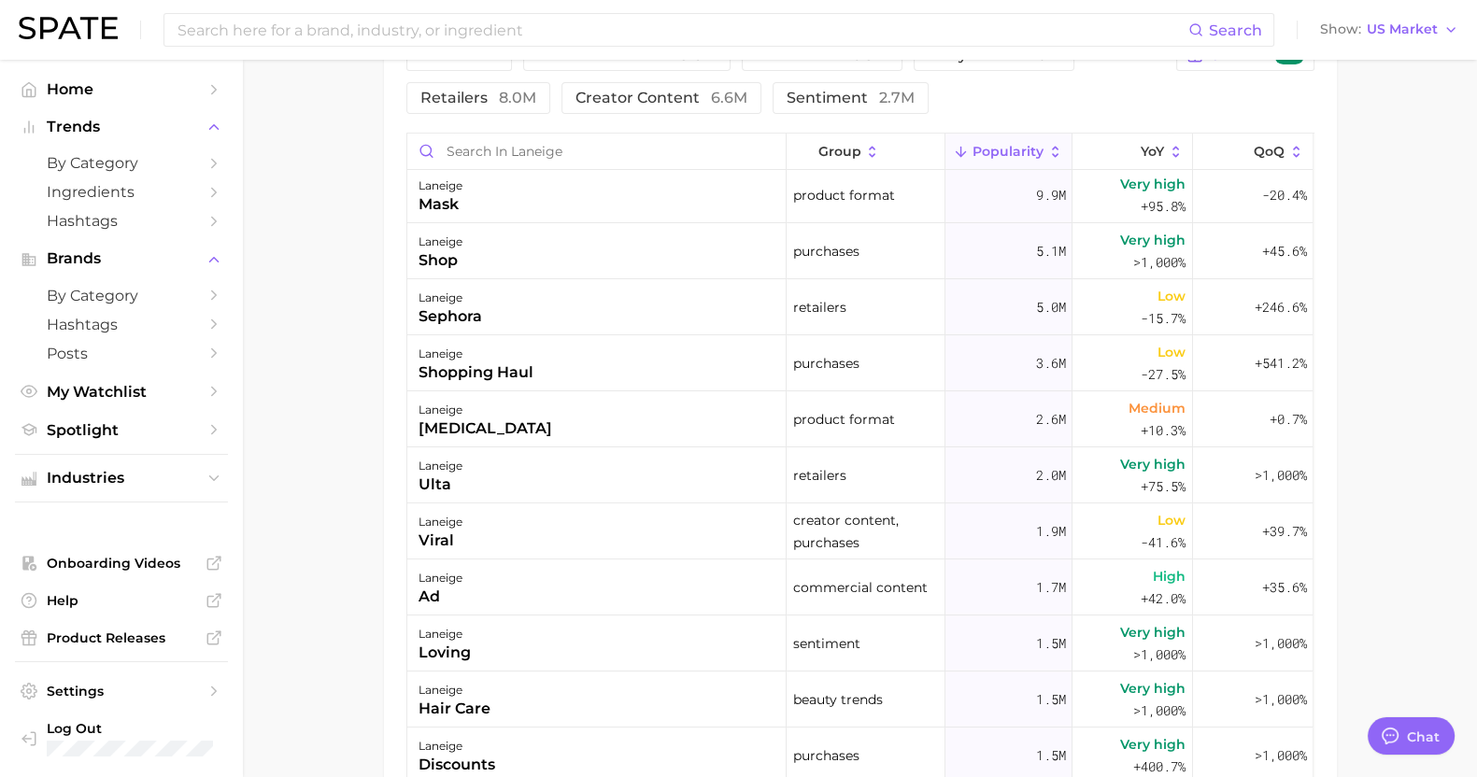
drag, startPoint x: 897, startPoint y: 408, endPoint x: 880, endPoint y: 399, distance: 19.2
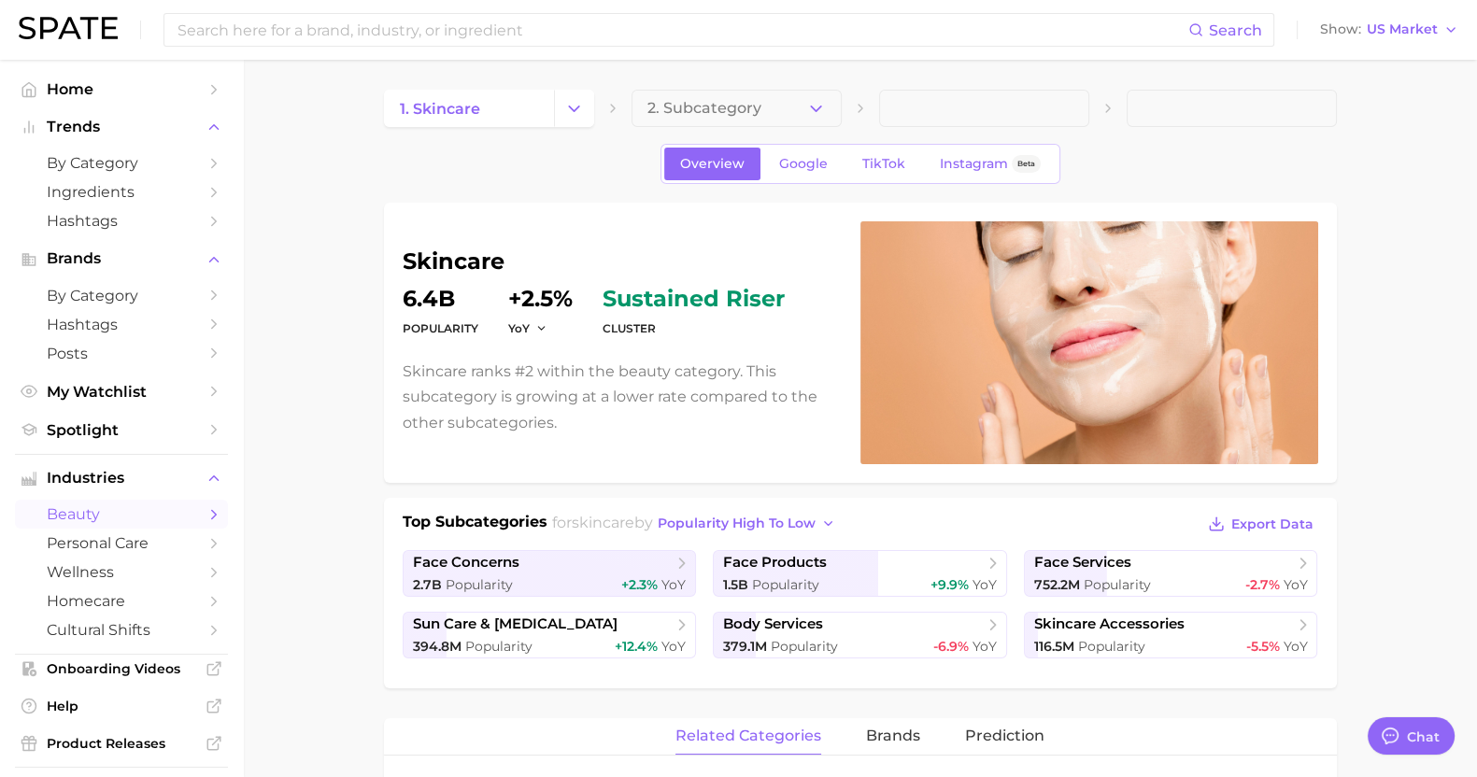
click at [205, 548] on icon "Sidebar" at bounding box center [213, 543] width 17 height 17
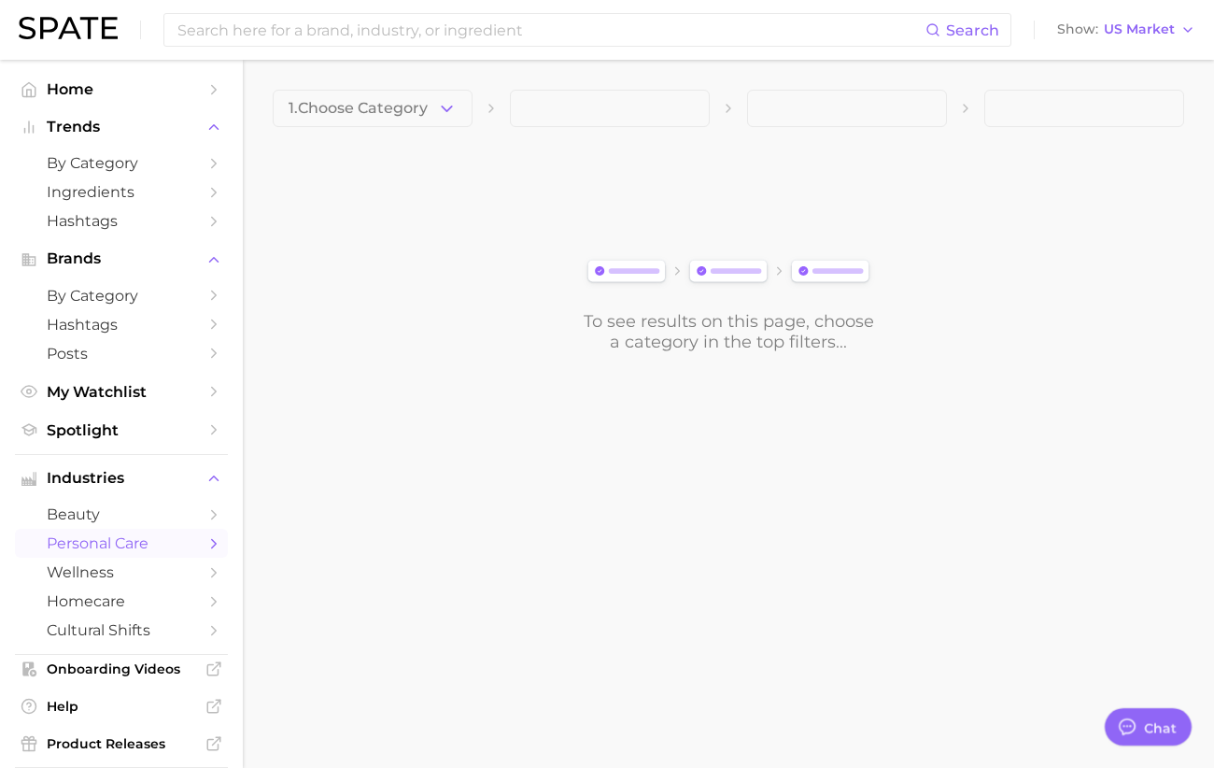
click at [439, 100] on icon "button" at bounding box center [447, 109] width 20 height 20
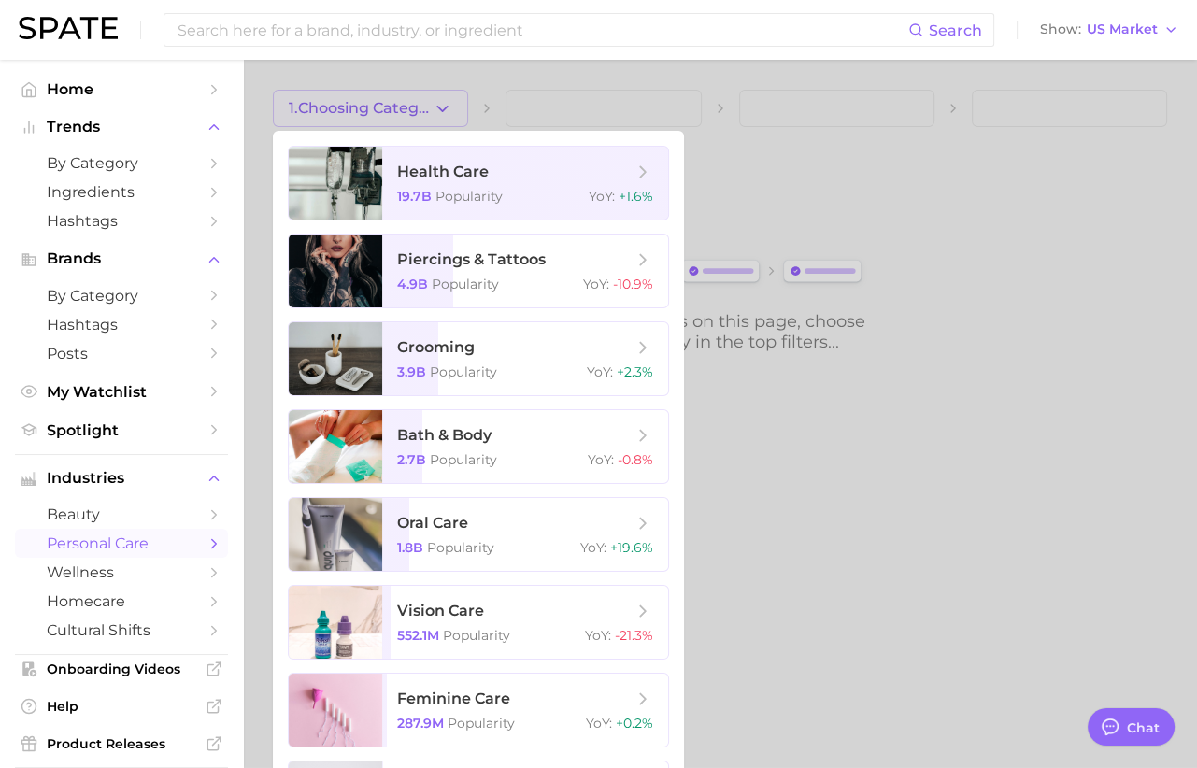
drag, startPoint x: 954, startPoint y: 139, endPoint x: 956, endPoint y: 152, distance: 13.2
click at [955, 147] on div at bounding box center [598, 384] width 1197 height 768
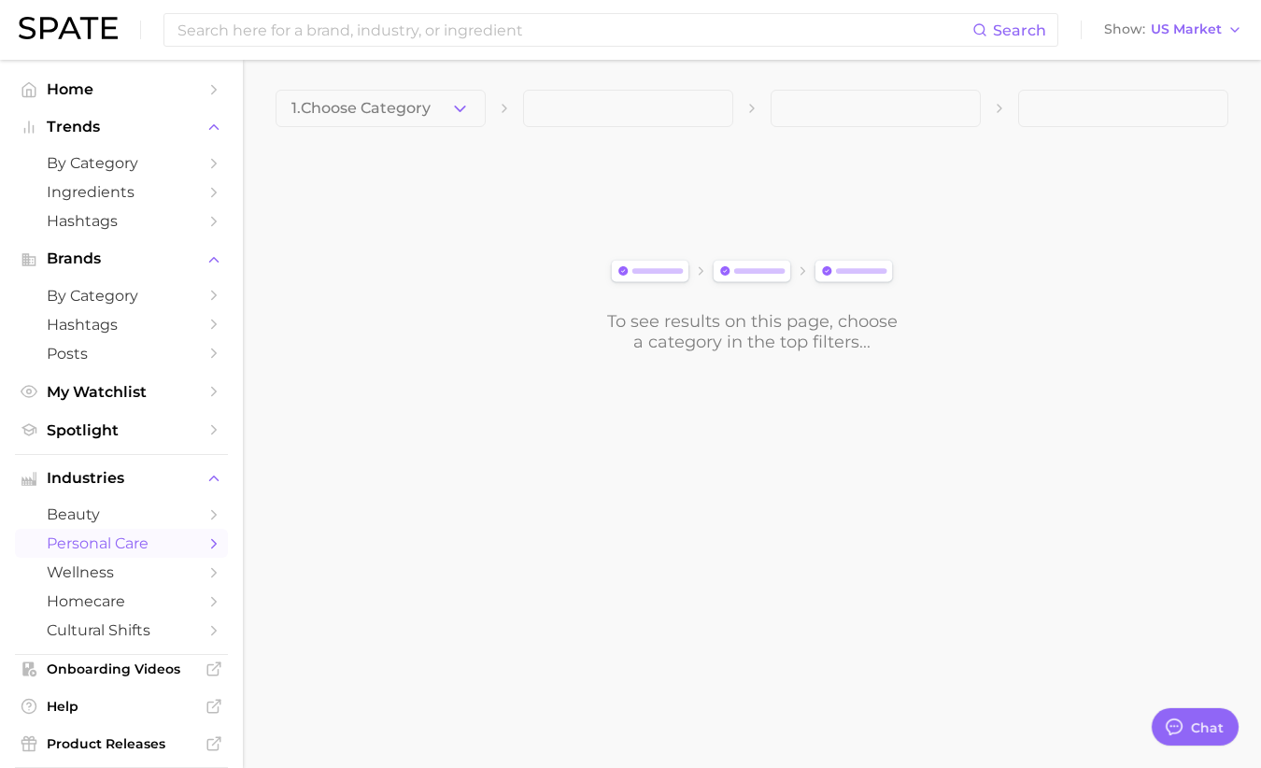
type textarea "x"
